Goal: Find specific page/section: Find specific page/section

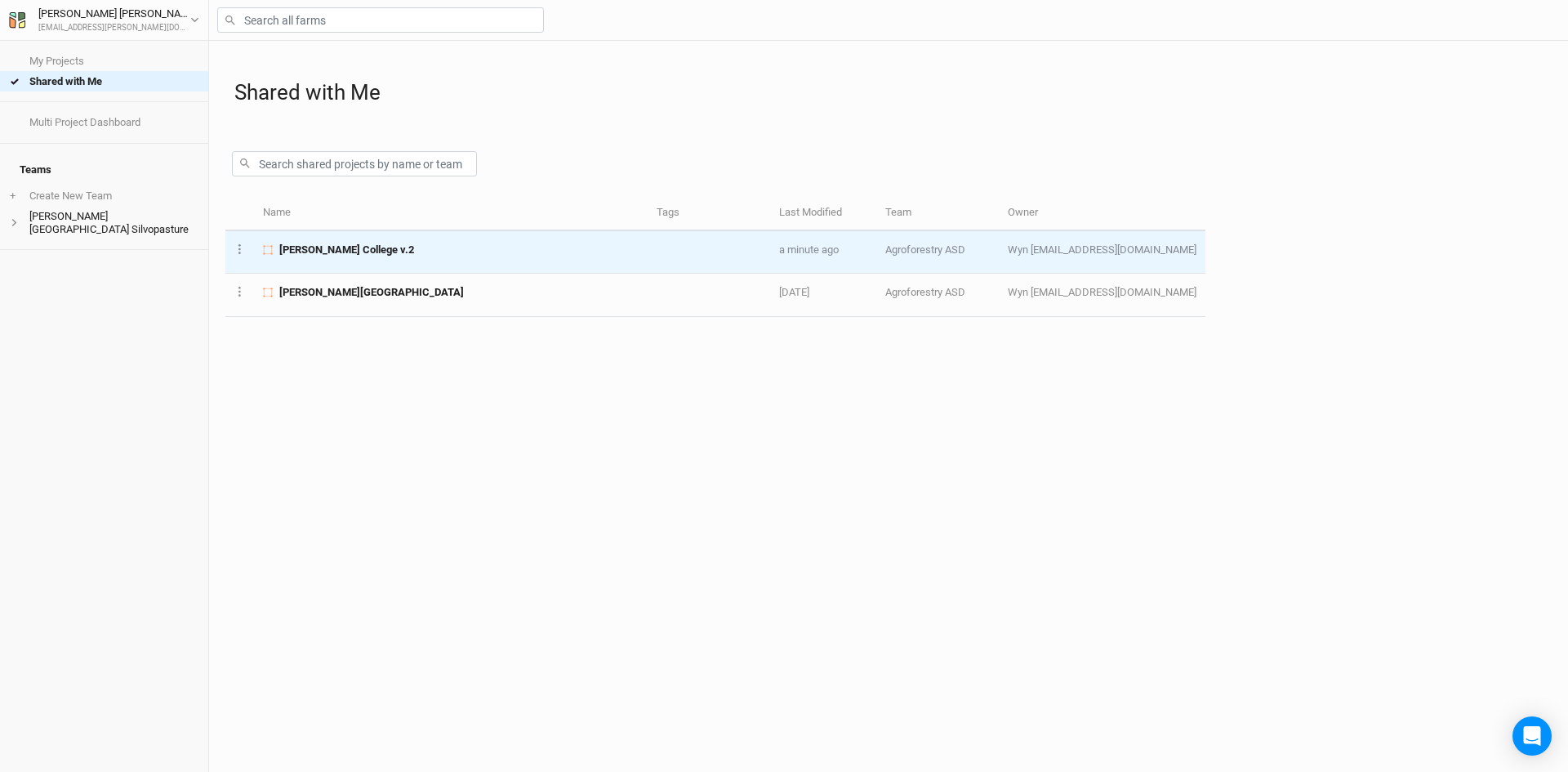
click at [370, 255] on span "[PERSON_NAME] College v.2" at bounding box center [346, 250] width 135 height 14
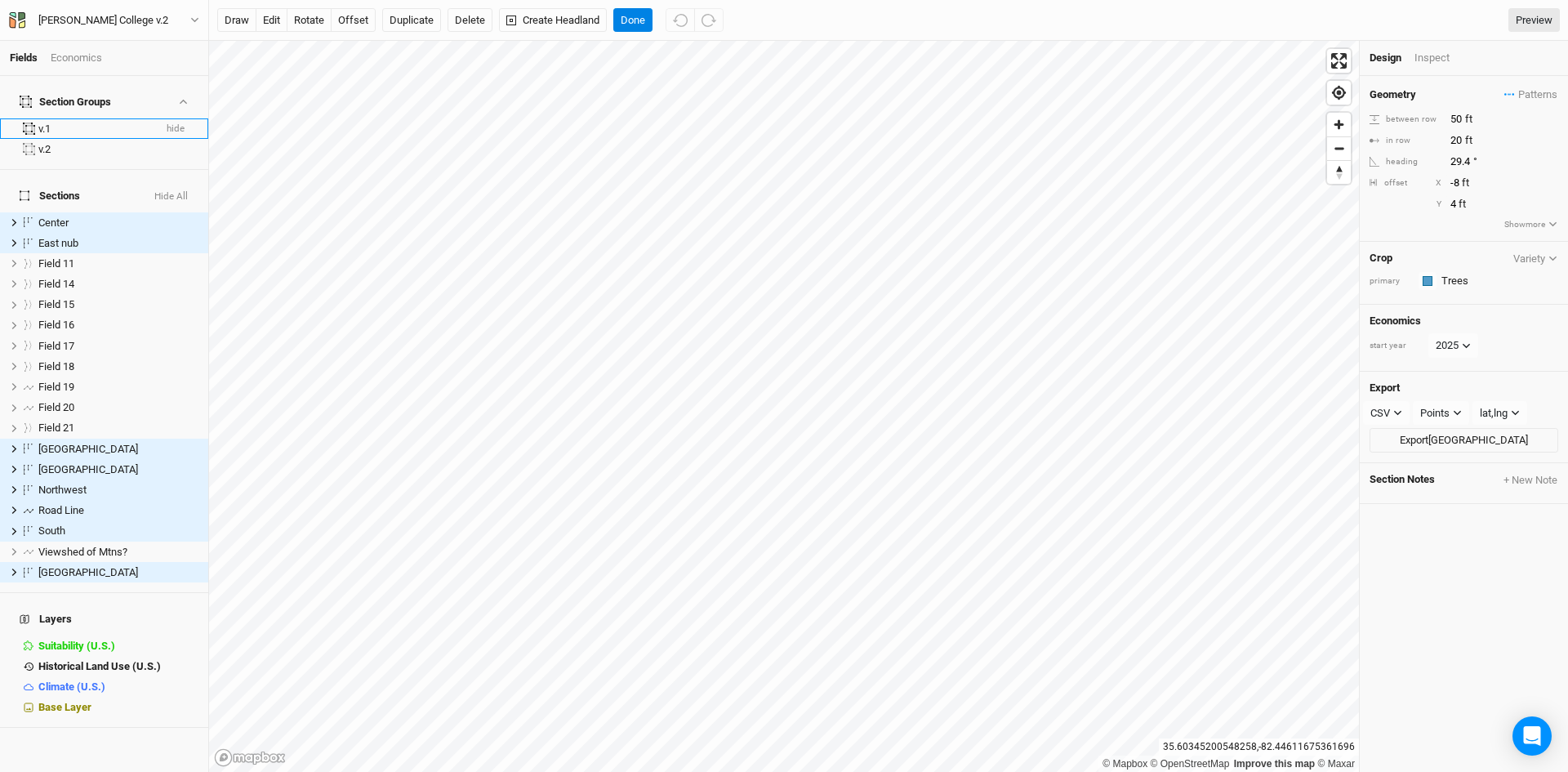
click at [41, 122] on div "v.1" at bounding box center [95, 129] width 114 height 13
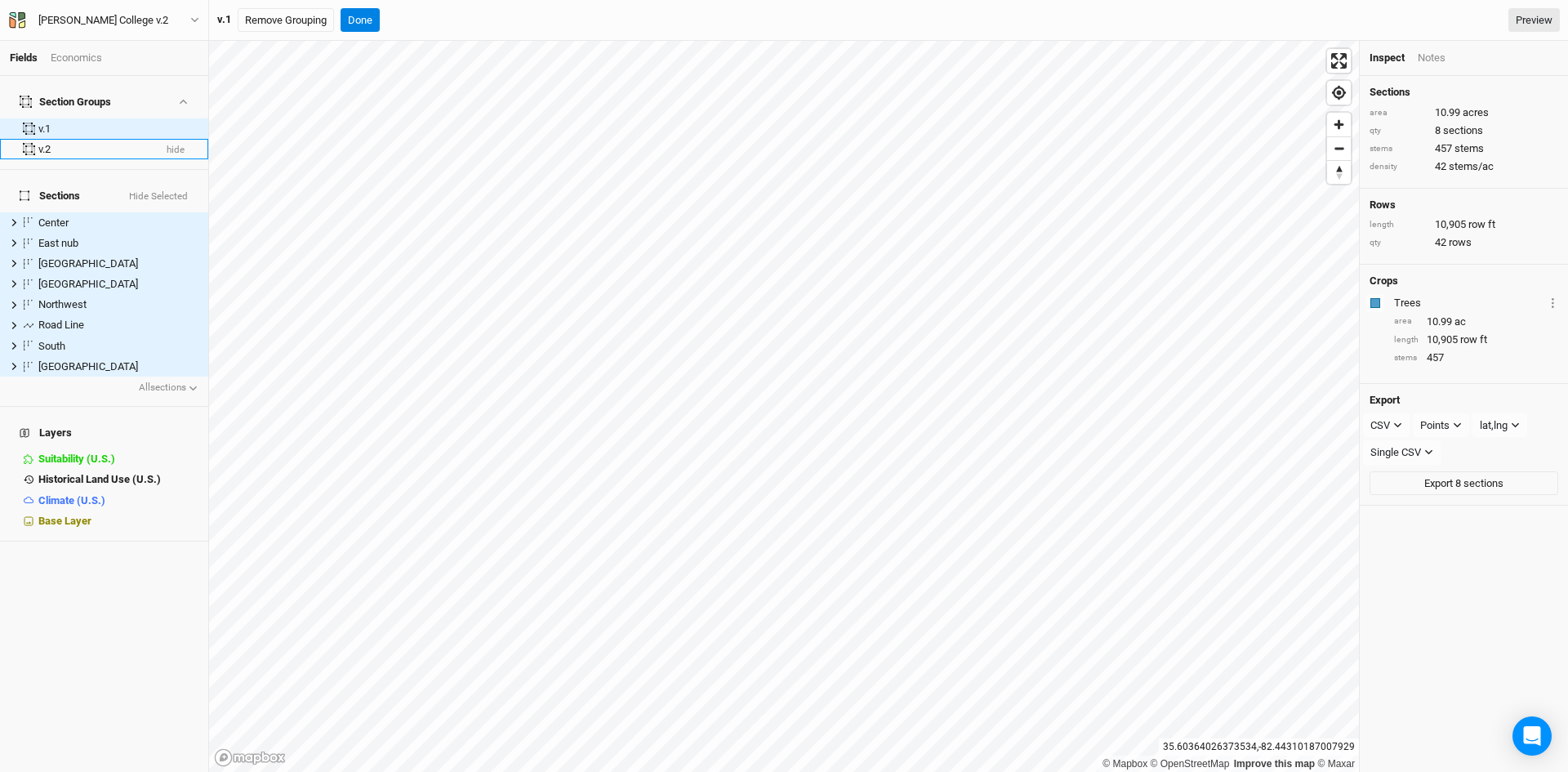
click at [67, 143] on div "v.2" at bounding box center [95, 150] width 114 height 13
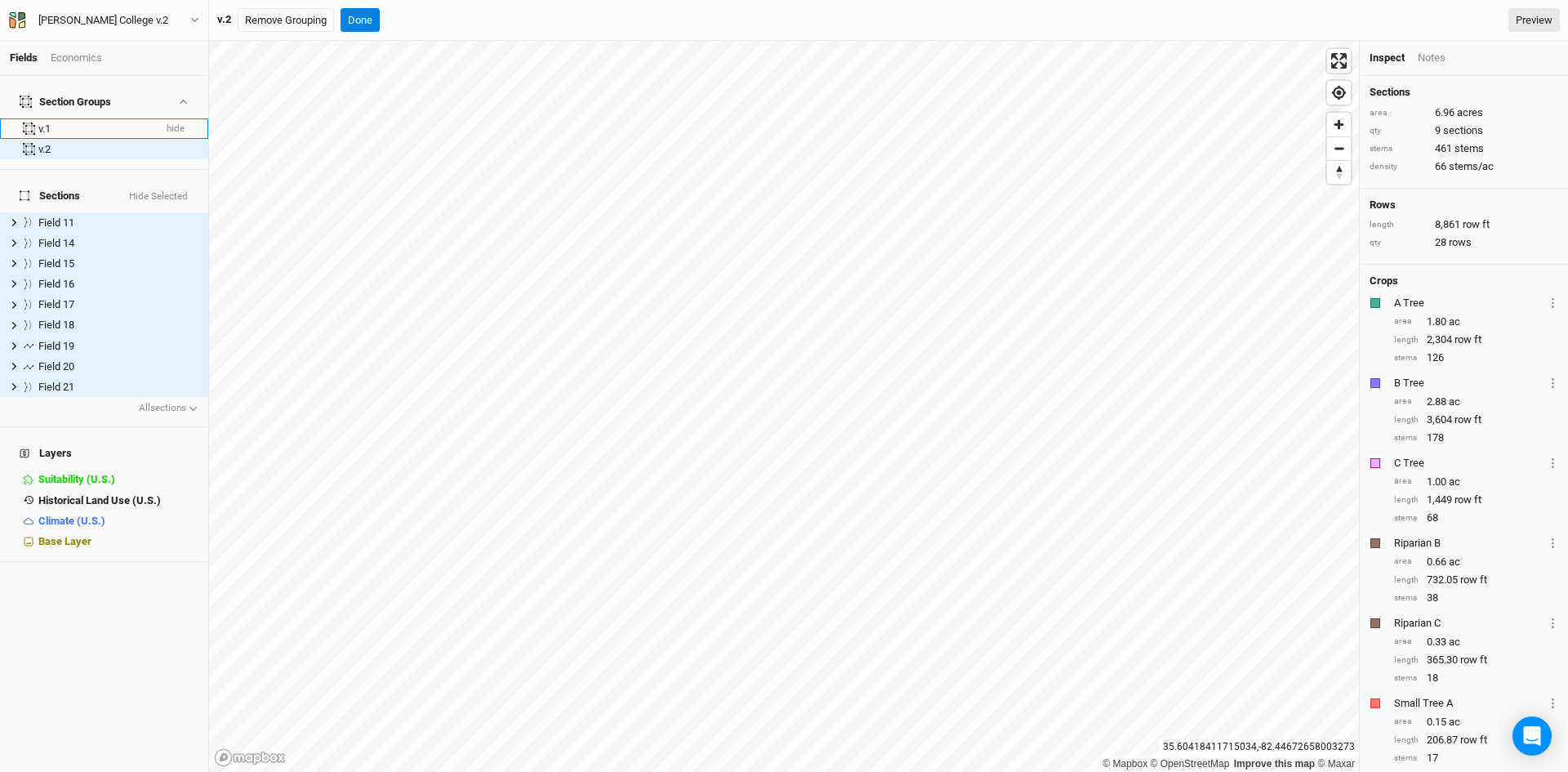
click at [41, 122] on div "v.1" at bounding box center [95, 129] width 114 height 13
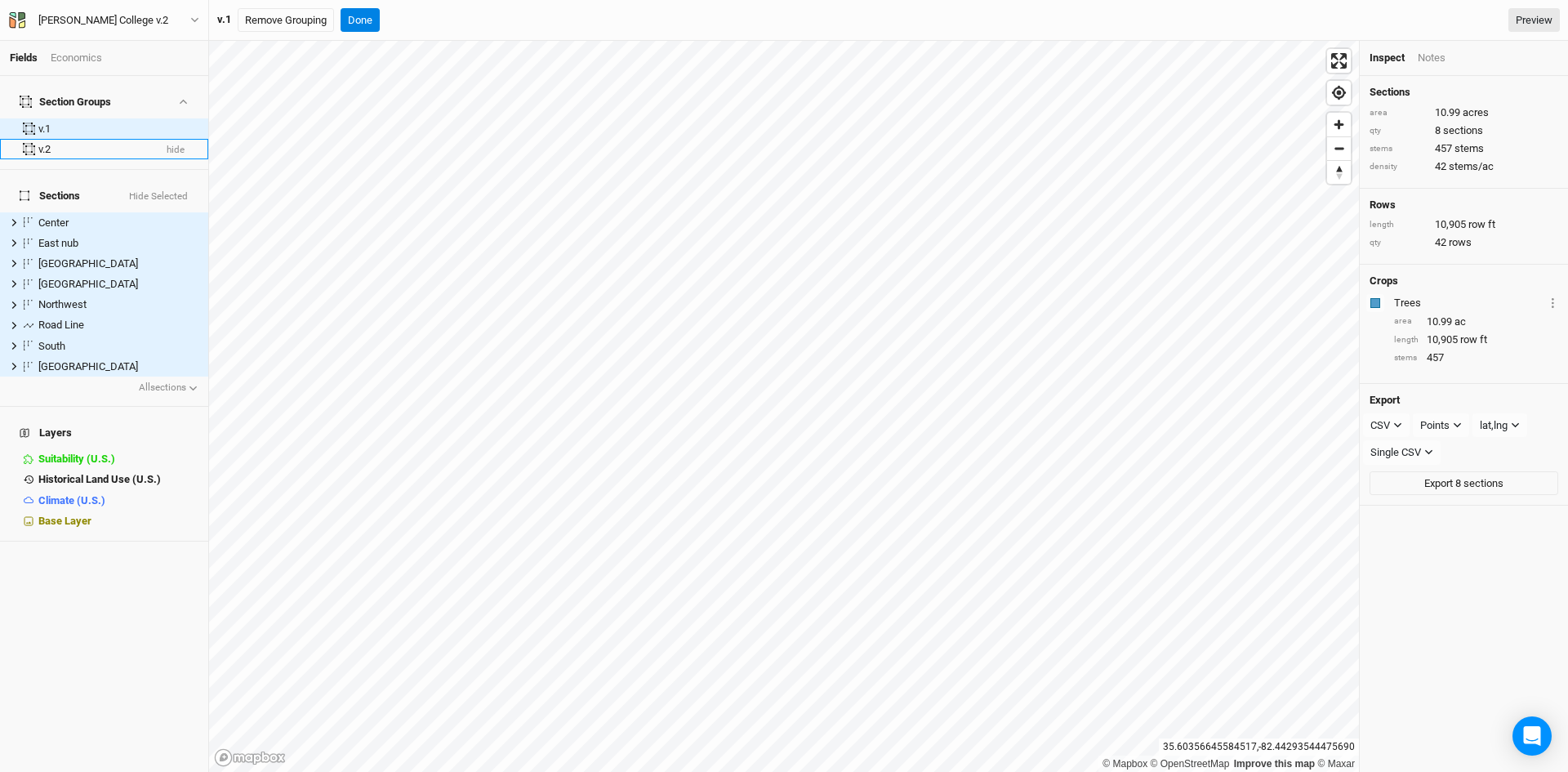
click at [27, 146] on li "v.2 hide" at bounding box center [104, 149] width 208 height 21
